Goal: Find specific page/section: Find specific page/section

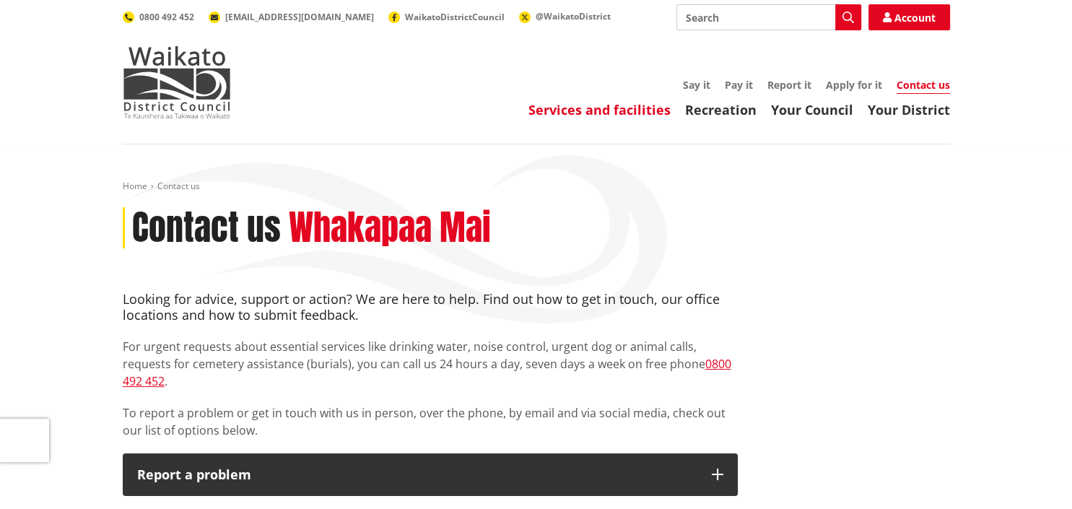
click at [605, 108] on link "Services and facilities" at bounding box center [600, 109] width 142 height 17
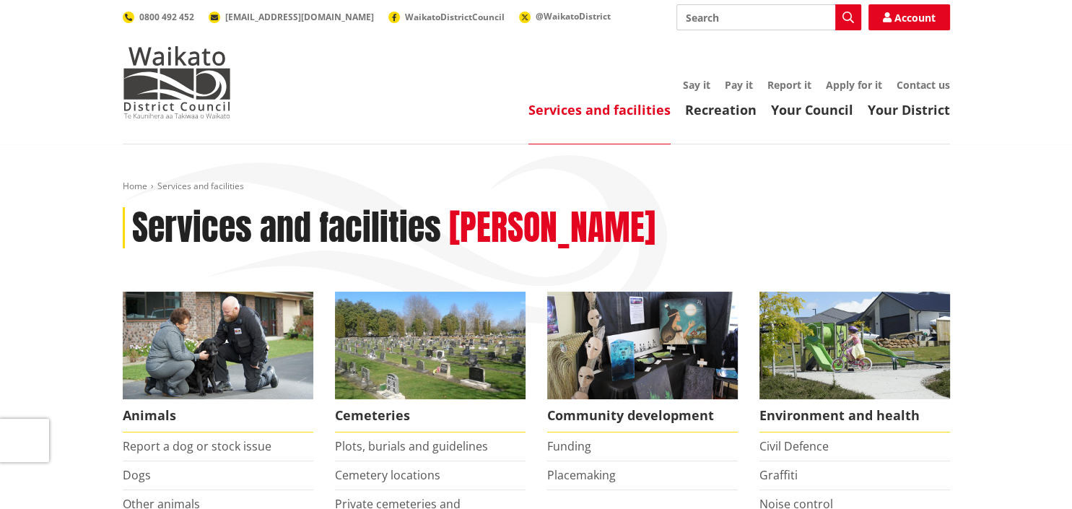
click at [695, 25] on input "Search" at bounding box center [769, 17] width 185 height 26
type input "forms"
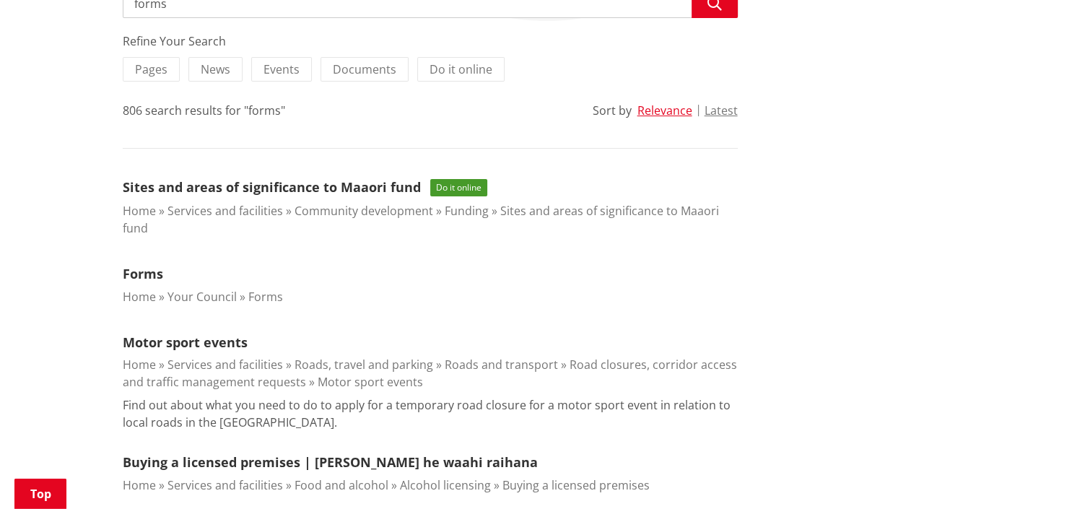
scroll to position [305, 0]
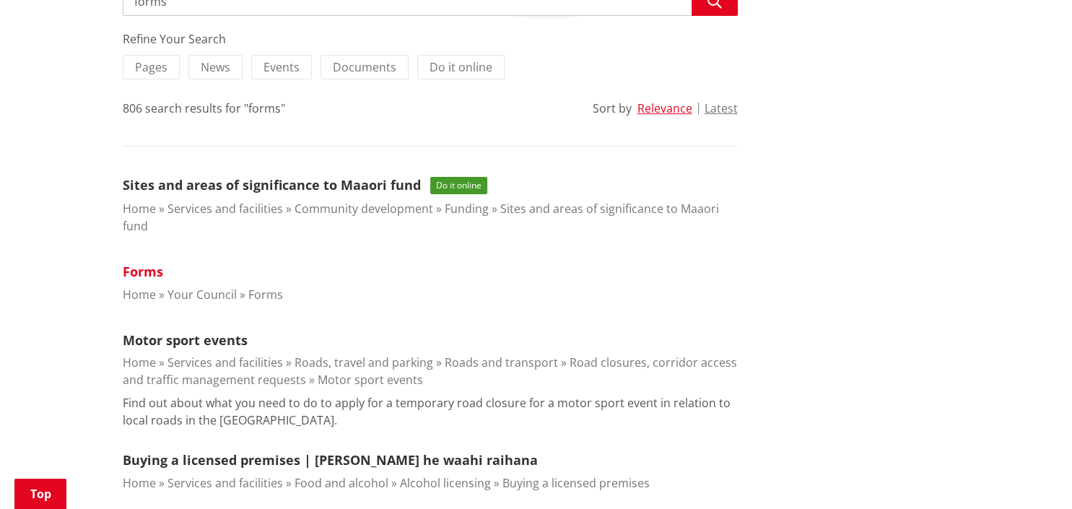
click at [142, 270] on link "Forms" at bounding box center [143, 271] width 40 height 17
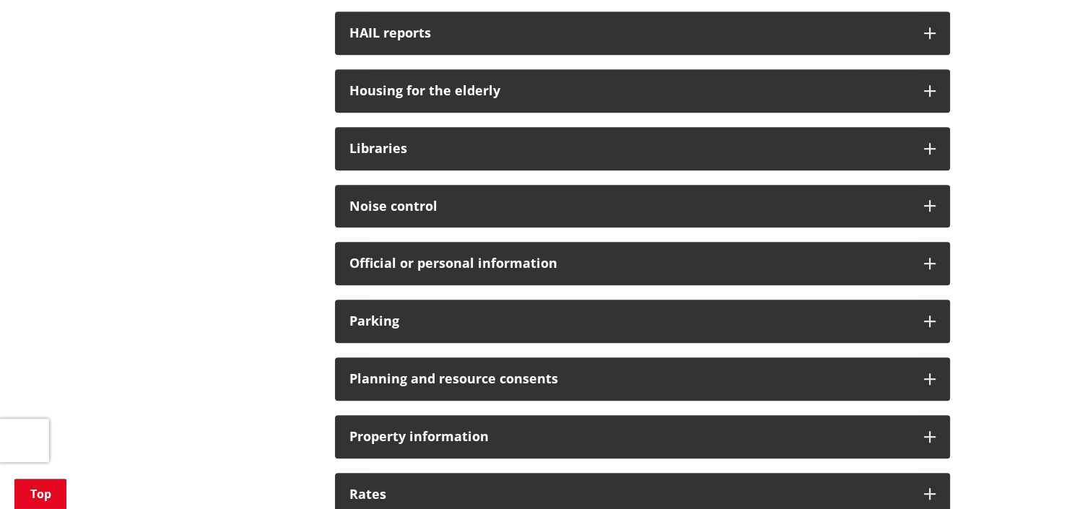
scroll to position [838, 0]
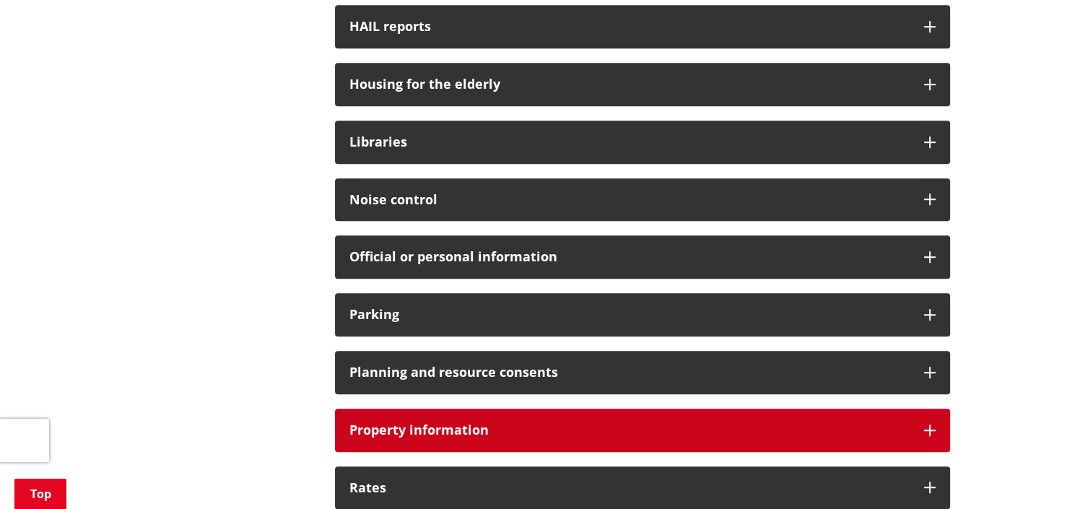
click at [478, 438] on div "Property information" at bounding box center [642, 430] width 615 height 43
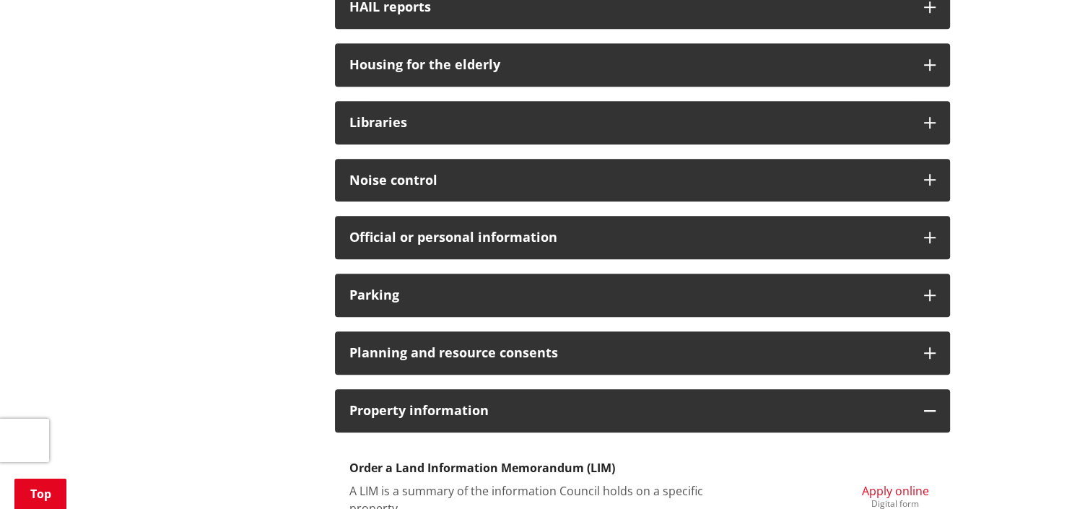
scroll to position [991, 0]
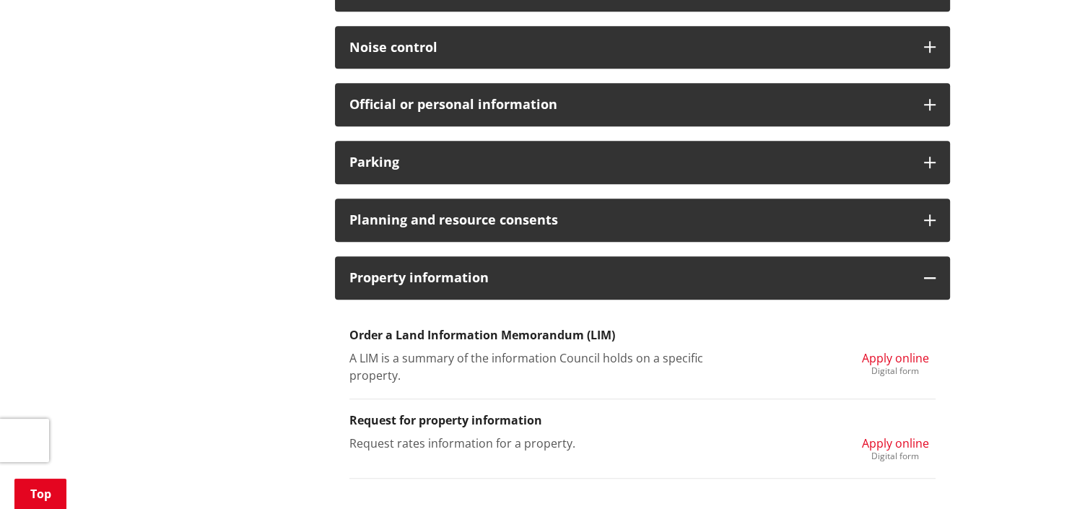
click at [914, 356] on span "Apply online" at bounding box center [895, 358] width 67 height 16
